Goal: Find specific page/section: Find specific page/section

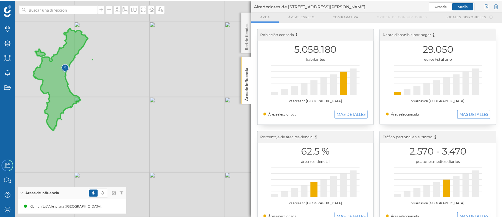
scroll to position [47, 0]
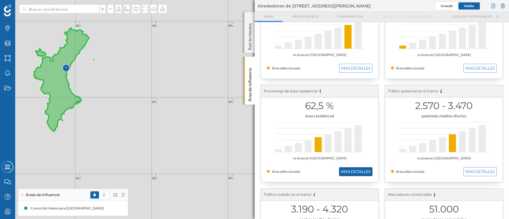
click at [352, 172] on button "MAS DETALLES" at bounding box center [355, 171] width 33 height 9
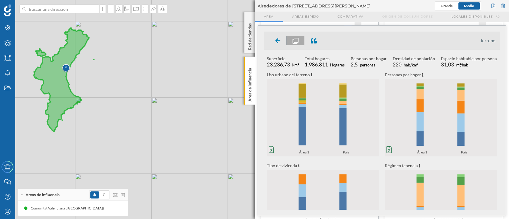
drag, startPoint x: 326, startPoint y: 140, endPoint x: 305, endPoint y: 100, distance: 44.5
click at [305, 100] on rect at bounding box center [301, 101] width 7 height 2
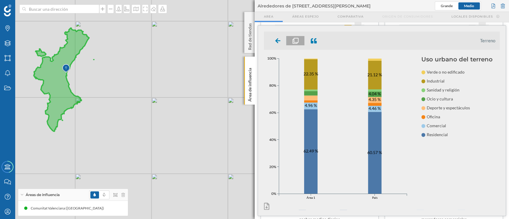
click at [340, 116] on icon "0% 20% 40% 60% 80% 100% Área 1 País 0% 20% 40% 60% 80% 100% Área 1 País 62.49 %…" at bounding box center [342, 129] width 157 height 147
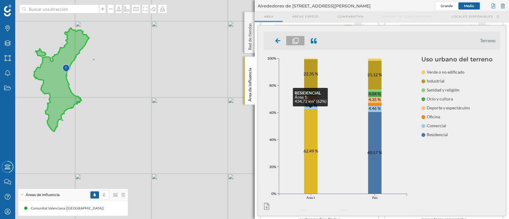
click at [314, 128] on rect at bounding box center [310, 151] width 13 height 85
click at [315, 128] on rect at bounding box center [310, 151] width 13 height 85
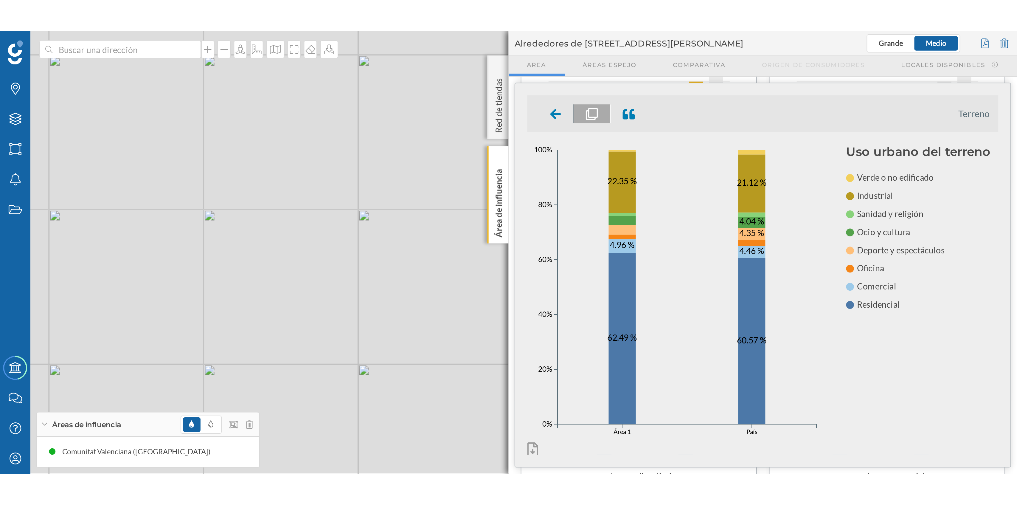
scroll to position [0, 0]
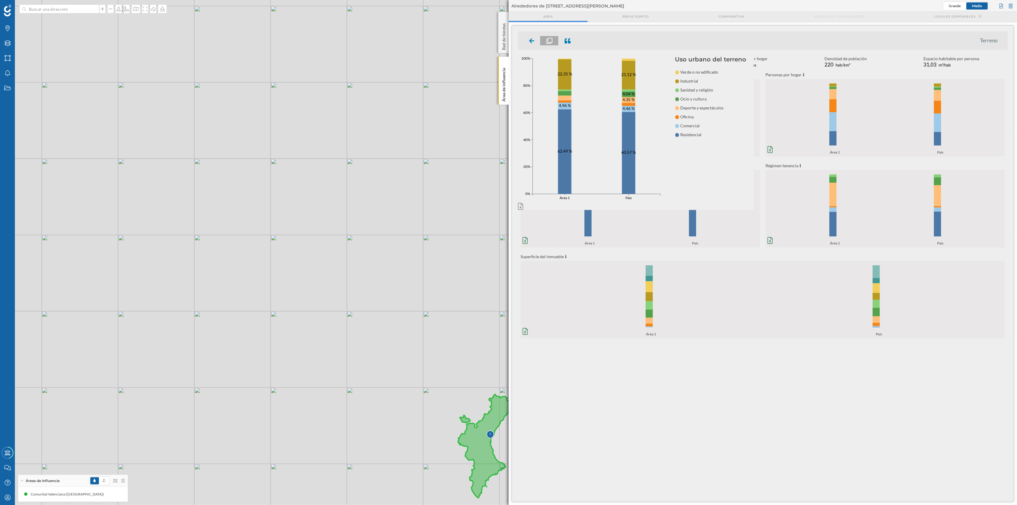
drag, startPoint x: 429, startPoint y: 323, endPoint x: 324, endPoint y: 315, distance: 105.8
click at [324, 315] on div "© Mapbox © OpenStreetMap Improve this map" at bounding box center [508, 252] width 1017 height 505
drag, startPoint x: 399, startPoint y: 268, endPoint x: 400, endPoint y: 279, distance: 11.3
click at [400, 279] on div "© Mapbox © OpenStreetMap Improve this map" at bounding box center [508, 252] width 1017 height 505
drag, startPoint x: 400, startPoint y: 279, endPoint x: 273, endPoint y: 275, distance: 126.7
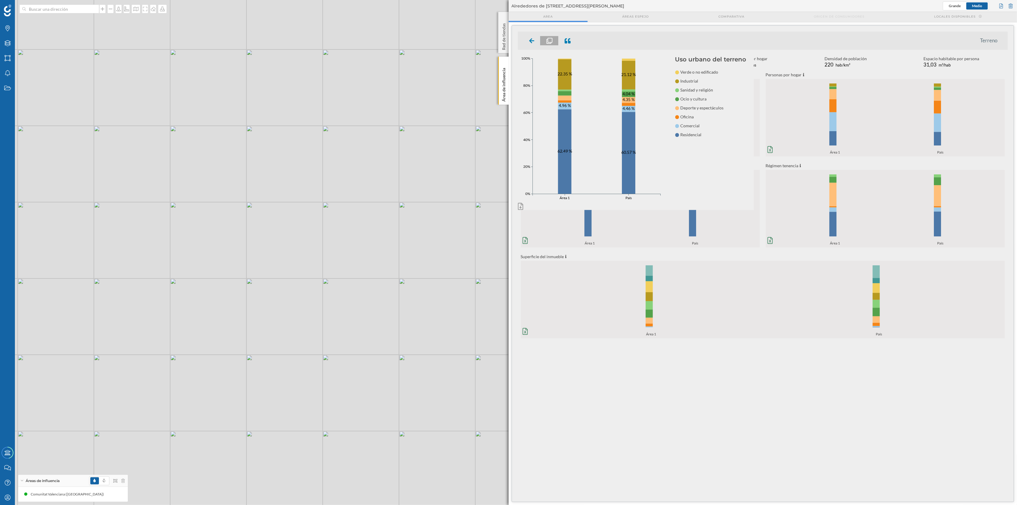
click at [273, 275] on div "© Mapbox © OpenStreetMap Improve this map" at bounding box center [508, 252] width 1017 height 505
drag, startPoint x: 328, startPoint y: 254, endPoint x: 236, endPoint y: 259, distance: 91.6
click at [236, 259] on div "© Mapbox © OpenStreetMap Improve this map" at bounding box center [508, 252] width 1017 height 505
drag, startPoint x: 304, startPoint y: 257, endPoint x: 226, endPoint y: 255, distance: 78.4
click at [226, 255] on div "© Mapbox © OpenStreetMap Improve this map" at bounding box center [508, 252] width 1017 height 505
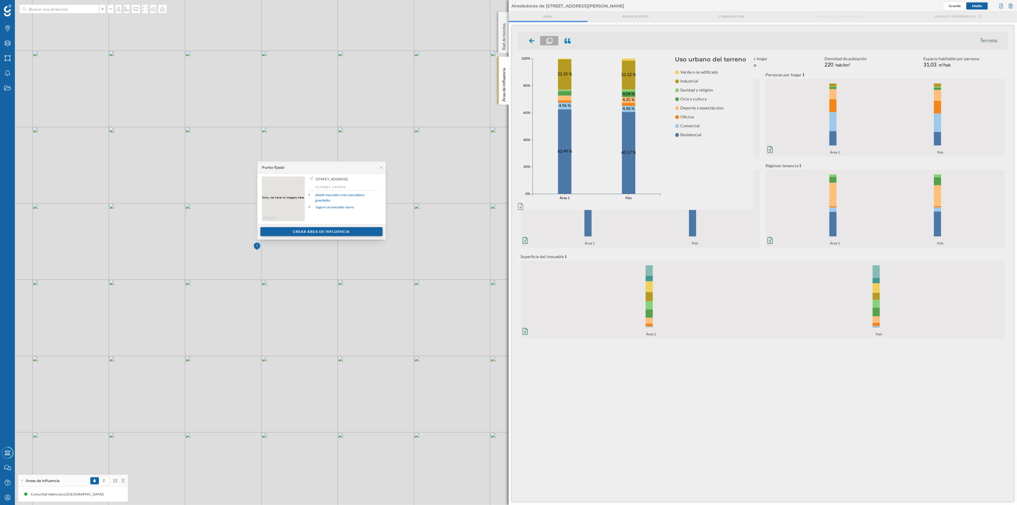
click at [357, 236] on div "Crear área de influencia" at bounding box center [321, 231] width 122 height 9
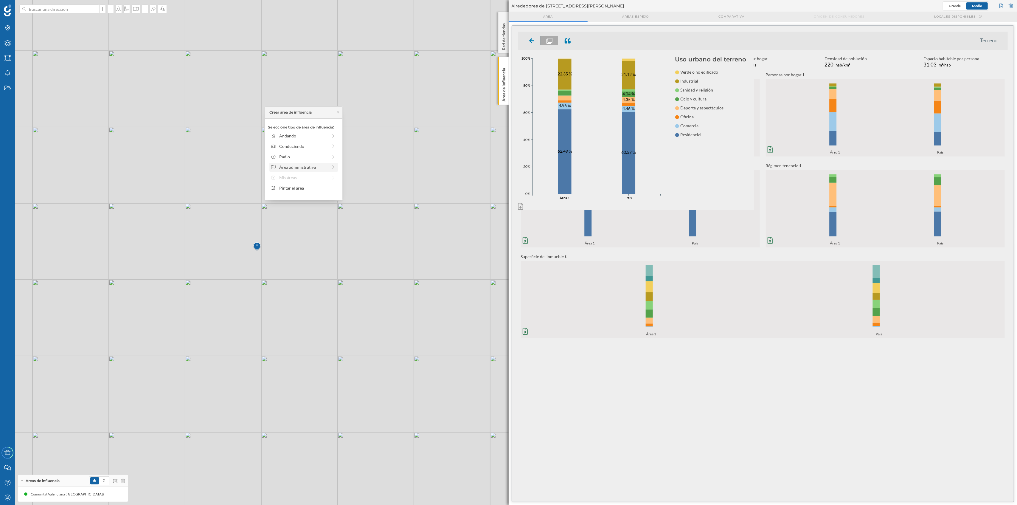
click at [317, 166] on div "Área administrativa" at bounding box center [303, 167] width 49 height 6
click at [320, 135] on div "[GEOGRAPHIC_DATA]" at bounding box center [308, 136] width 59 height 6
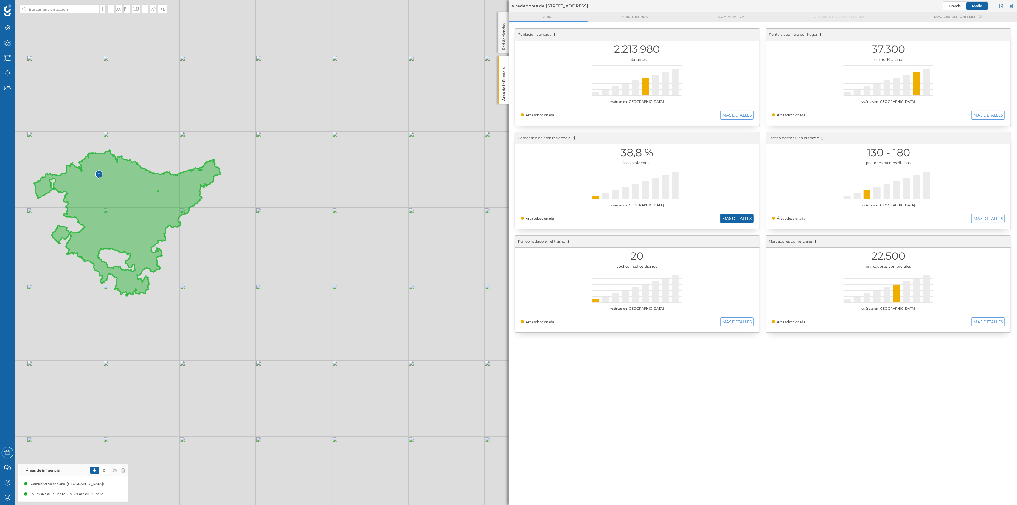
click at [734, 217] on button "MAS DETALLES" at bounding box center [736, 218] width 33 height 9
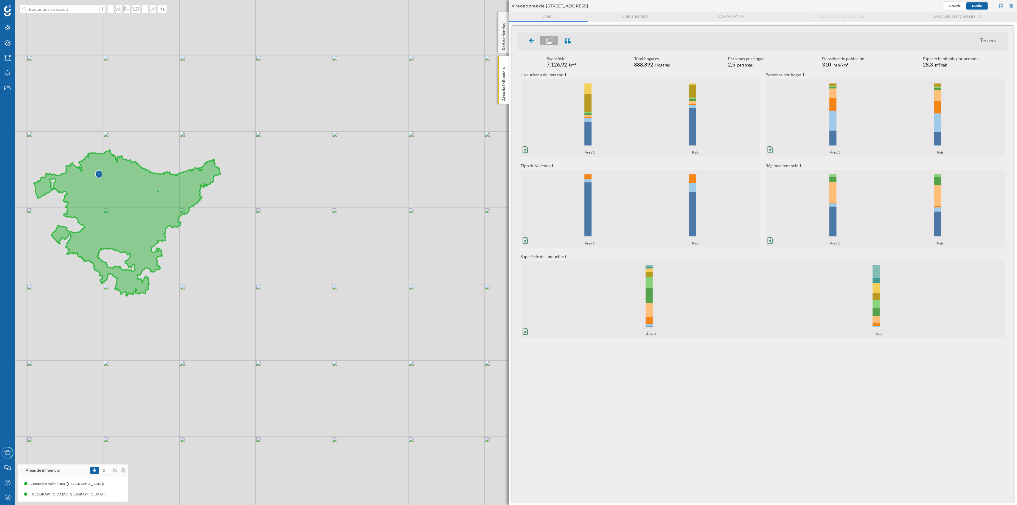
click at [606, 135] on icon "0% 20% 40% 60% 80% 100% Área 1 País 0% 20% 40% 60% 80% 100% Área 1 País" at bounding box center [640, 117] width 239 height 74
